Goal: Task Accomplishment & Management: Use online tool/utility

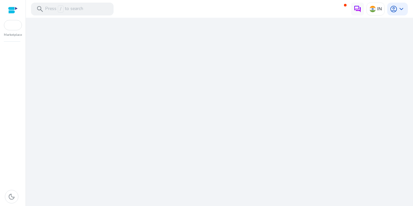
click at [213, 65] on div "We are getting things ready for you..." at bounding box center [219, 112] width 382 height 188
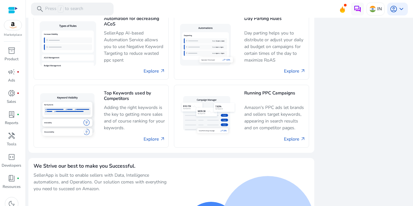
scroll to position [452, 0]
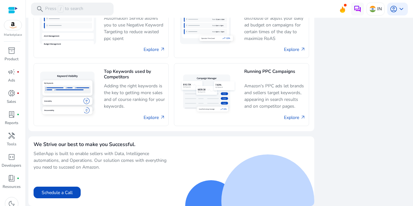
click at [16, 32] on div "Marketplace" at bounding box center [12, 18] width 25 height 37
click at [16, 28] on img at bounding box center [12, 25] width 17 height 10
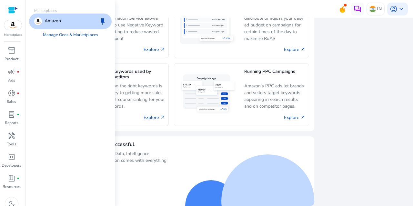
click at [14, 11] on div at bounding box center [13, 9] width 10 height 7
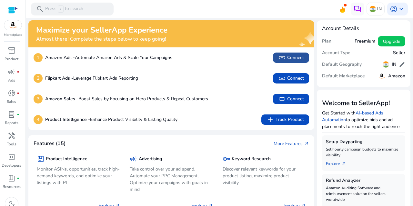
click at [281, 57] on span "link" at bounding box center [282, 58] width 8 height 8
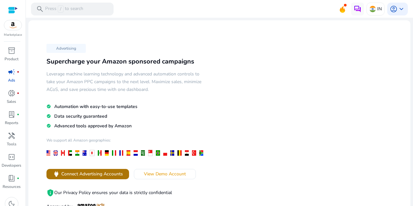
click at [114, 175] on span "Connect Advertising Accounts" at bounding box center [92, 174] width 62 height 7
click at [13, 29] on img at bounding box center [12, 25] width 17 height 10
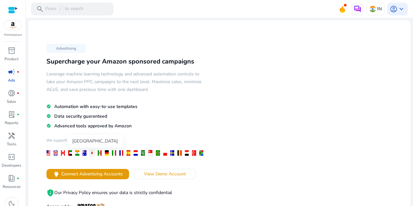
click at [76, 153] on div at bounding box center [77, 152] width 4 height 5
click at [77, 154] on div at bounding box center [77, 152] width 4 height 5
click at [78, 153] on div at bounding box center [77, 152] width 4 height 5
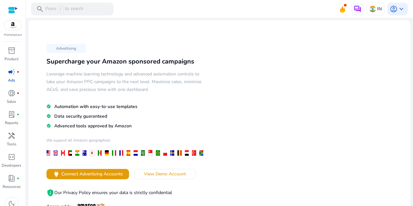
click at [78, 153] on div at bounding box center [77, 152] width 4 height 5
